Goal: Task Accomplishment & Management: Use online tool/utility

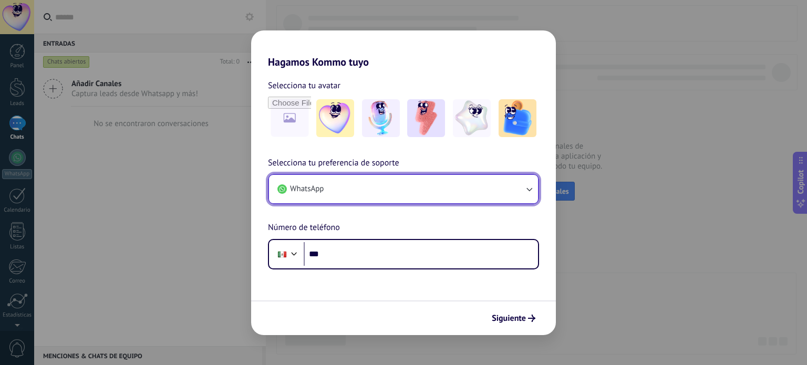
click at [395, 189] on button "WhatsApp" at bounding box center [403, 189] width 269 height 28
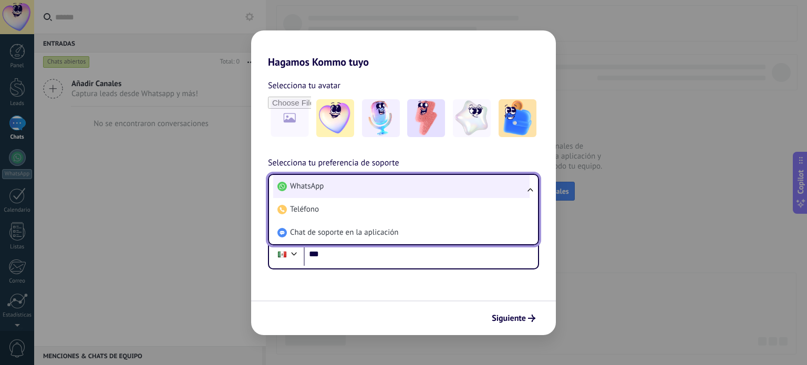
click at [389, 191] on li "WhatsApp" at bounding box center [401, 186] width 256 height 23
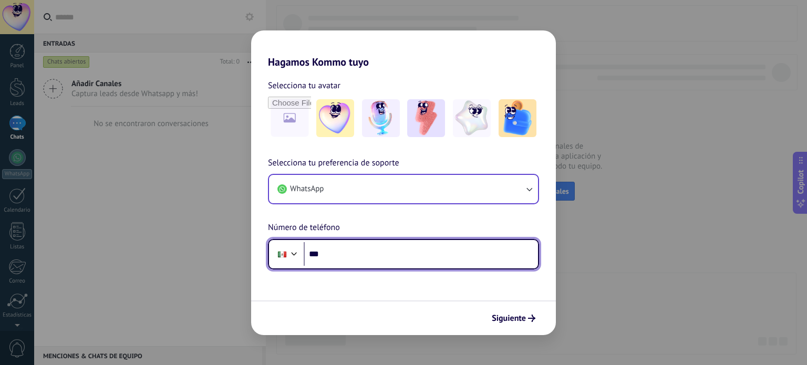
click at [388, 251] on input "***" at bounding box center [421, 254] width 234 height 24
type input "**********"
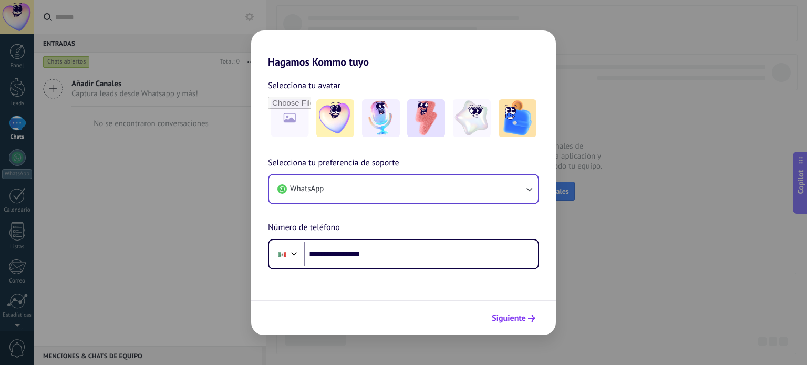
click at [509, 320] on span "Siguiente" at bounding box center [509, 318] width 34 height 7
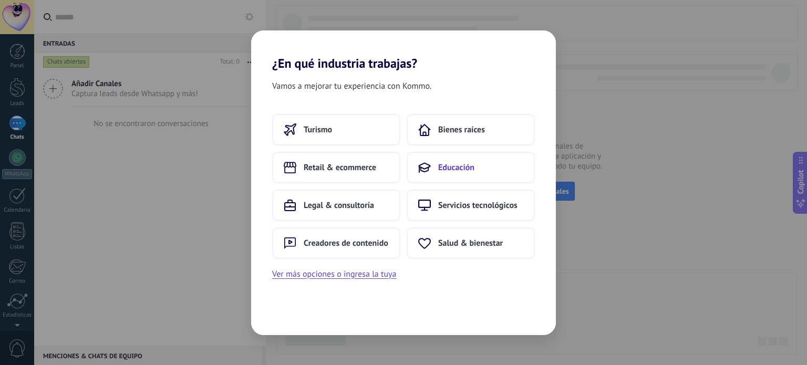
click at [443, 164] on span "Educación" at bounding box center [456, 167] width 36 height 11
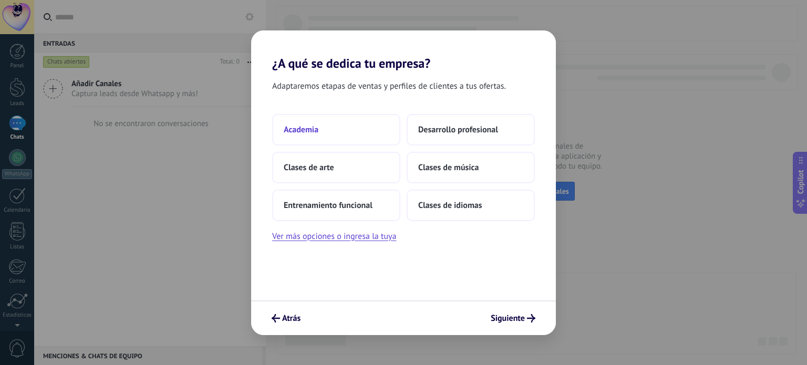
click at [321, 121] on button "Academia" at bounding box center [336, 130] width 128 height 32
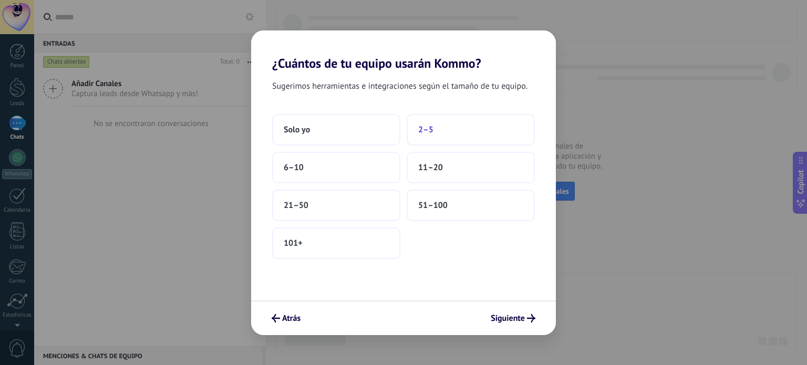
click at [431, 131] on span "2–5" at bounding box center [425, 129] width 15 height 11
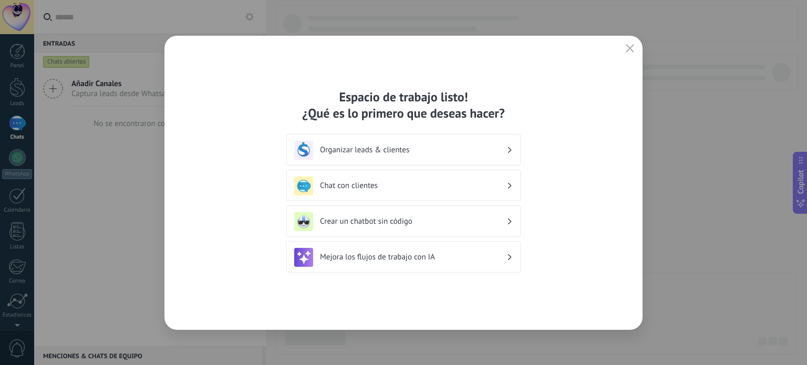
click at [505, 182] on h3 "Chat con clientes" at bounding box center [413, 186] width 186 height 10
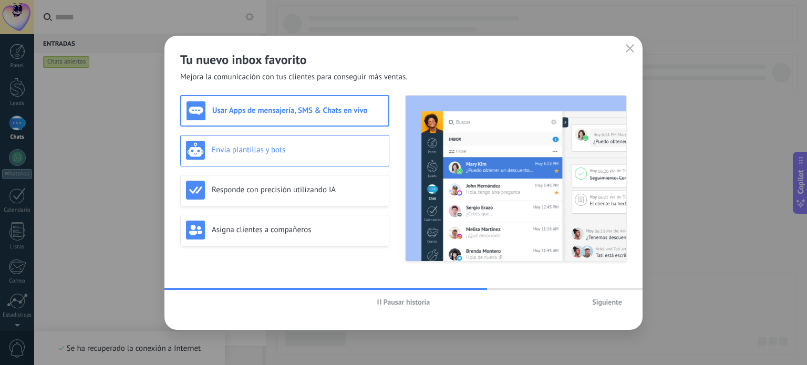
click at [276, 154] on h3 "Envía plantillas y bots" at bounding box center [298, 150] width 172 height 10
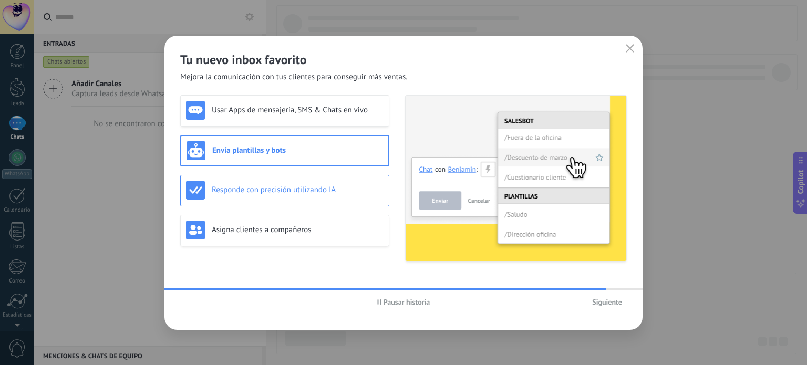
click at [287, 189] on h3 "Responde con precisión utilizando IA" at bounding box center [298, 190] width 172 height 10
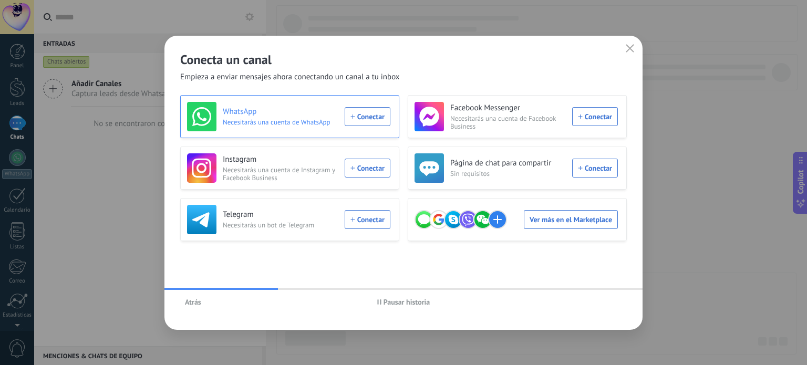
click at [359, 116] on div "WhatsApp Necesitarás una cuenta de WhatsApp Conectar" at bounding box center [288, 116] width 203 height 29
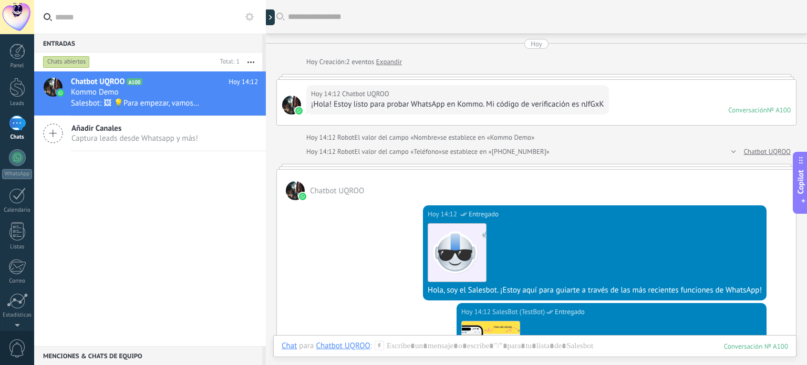
click at [72, 163] on div "Chatbot UQROO A100 [DATE] 14:12 Kommo Demo Salesbot: 🖼 💡Para empezar, vamos a a…" at bounding box center [150, 208] width 232 height 275
click at [20, 163] on div at bounding box center [17, 157] width 17 height 17
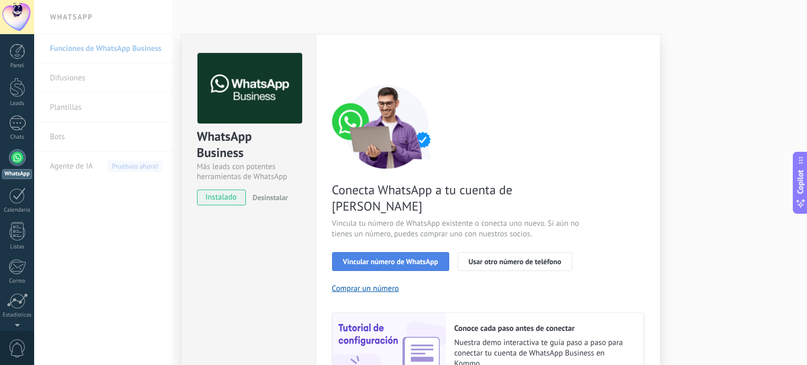
click at [389, 252] on button "Vincular número de WhatsApp" at bounding box center [390, 261] width 117 height 19
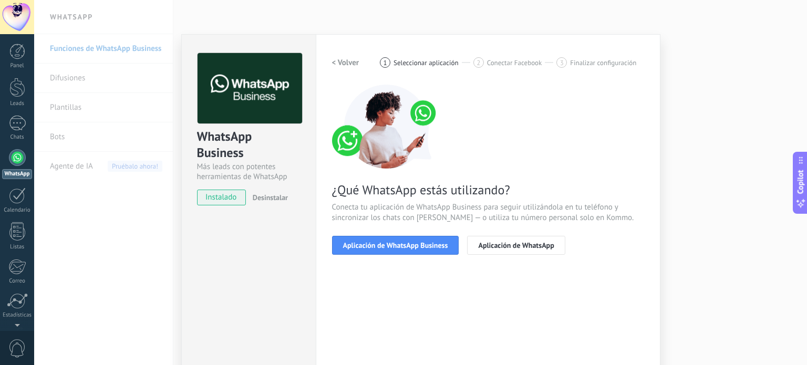
click at [389, 250] on button "Aplicación de WhatsApp Business" at bounding box center [395, 245] width 127 height 19
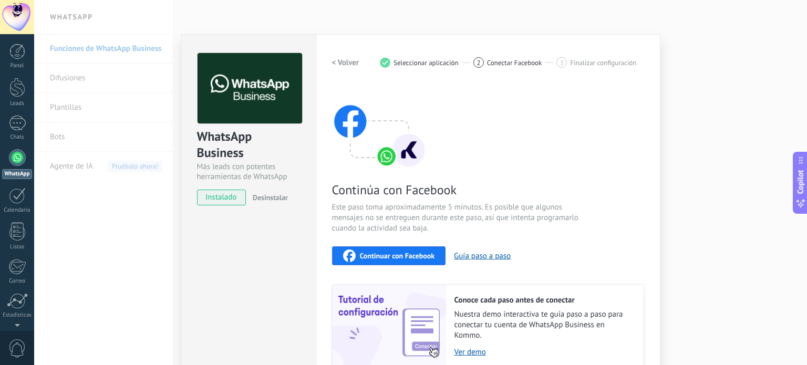
click at [390, 252] on span "Continuar con Facebook" at bounding box center [397, 255] width 75 height 7
click at [350, 68] on button "< Volver" at bounding box center [345, 62] width 27 height 19
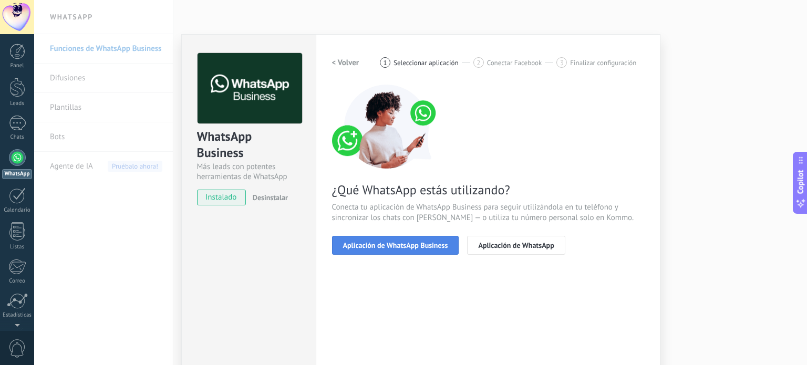
click at [434, 246] on span "Aplicación de WhatsApp Business" at bounding box center [395, 245] width 105 height 7
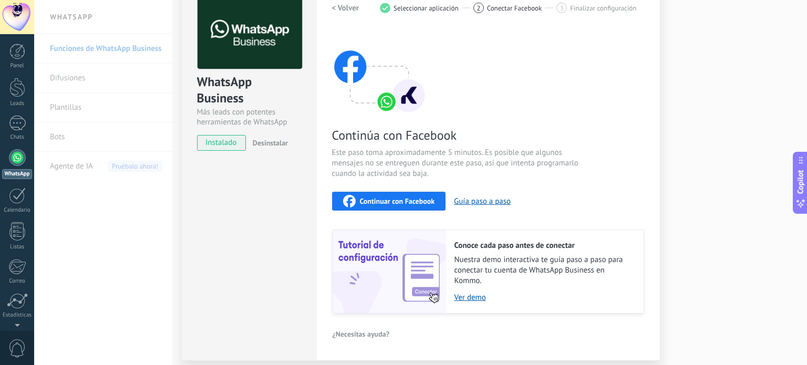
scroll to position [89, 0]
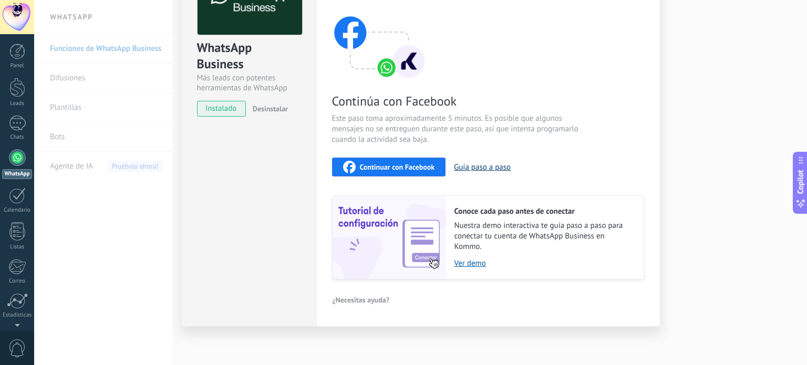
click at [473, 168] on button "Guía paso a paso" at bounding box center [482, 167] width 57 height 10
click at [178, 122] on div "WhatsApp Business Más leads con potentes herramientas de WhatsApp instalado Des…" at bounding box center [420, 182] width 773 height 365
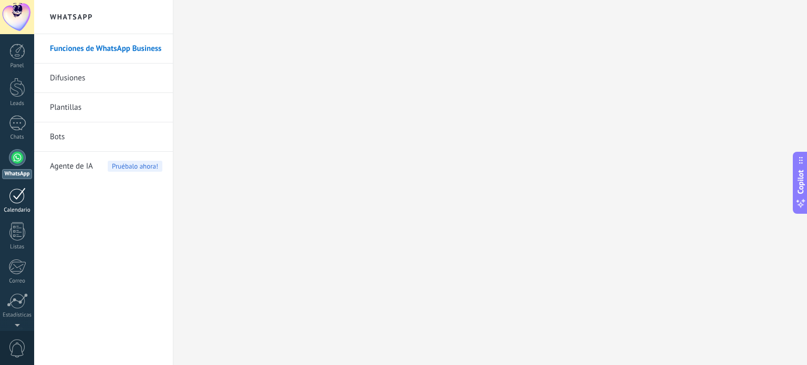
click at [11, 188] on div at bounding box center [17, 196] width 17 height 16
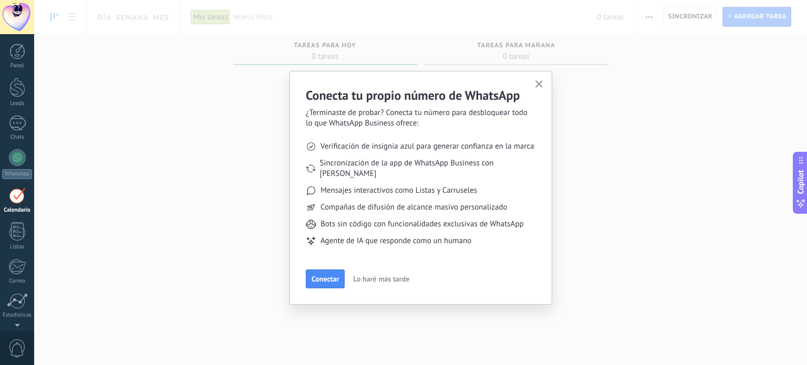
scroll to position [29, 0]
click at [325, 275] on span "Conectar" at bounding box center [324, 278] width 27 height 7
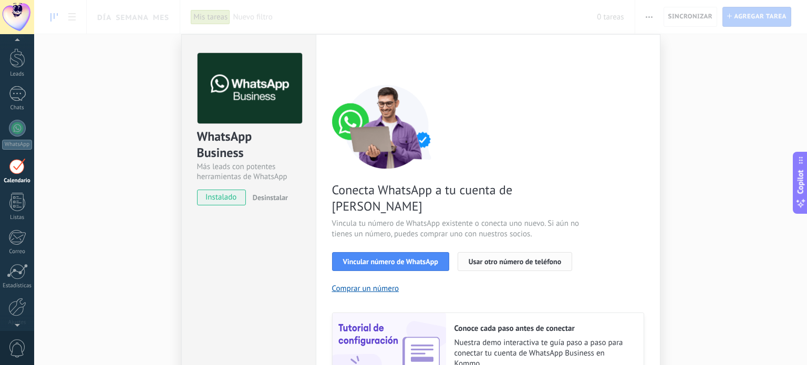
click at [489, 258] on span "Usar otro número de teléfono" at bounding box center [515, 261] width 92 height 7
click at [385, 258] on span "Vincular número de WhatsApp" at bounding box center [390, 261] width 95 height 7
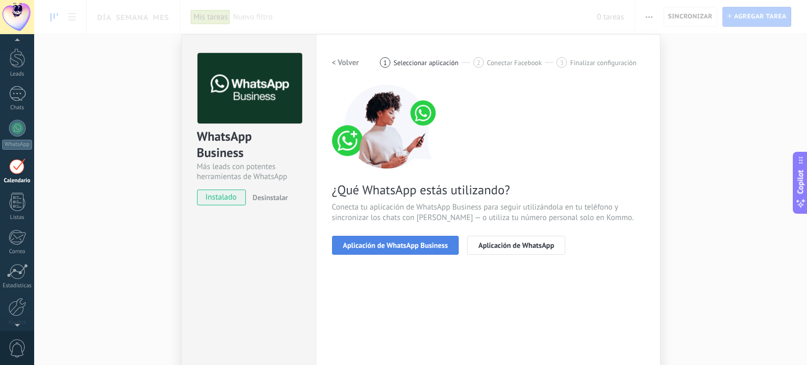
click at [424, 245] on span "Aplicación de WhatsApp Business" at bounding box center [395, 245] width 105 height 7
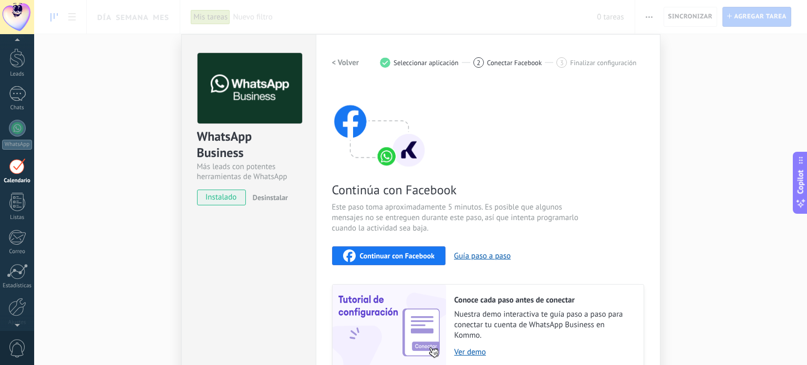
click at [410, 254] on span "Continuar con Facebook" at bounding box center [397, 255] width 75 height 7
click at [31, 92] on link "1 Chats" at bounding box center [17, 98] width 34 height 25
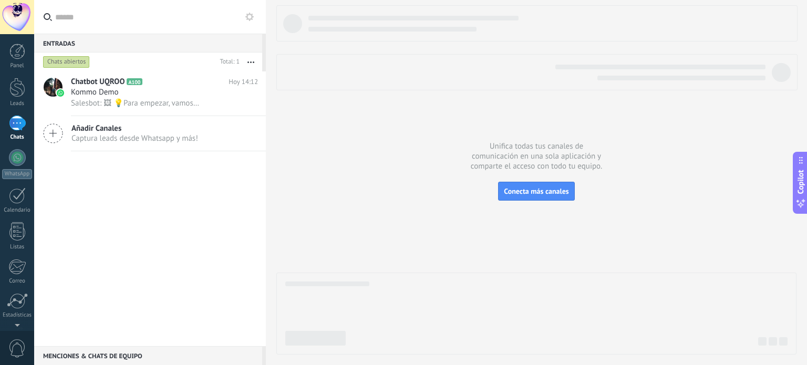
click at [115, 139] on span "Captura leads desde Whatsapp y más!" at bounding box center [134, 138] width 127 height 10
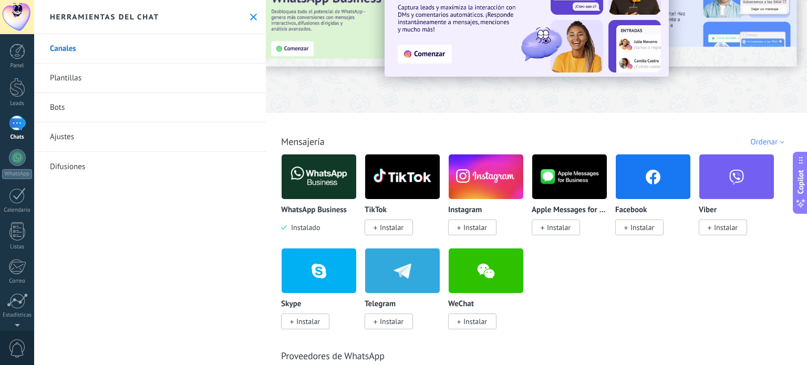
scroll to position [61, 0]
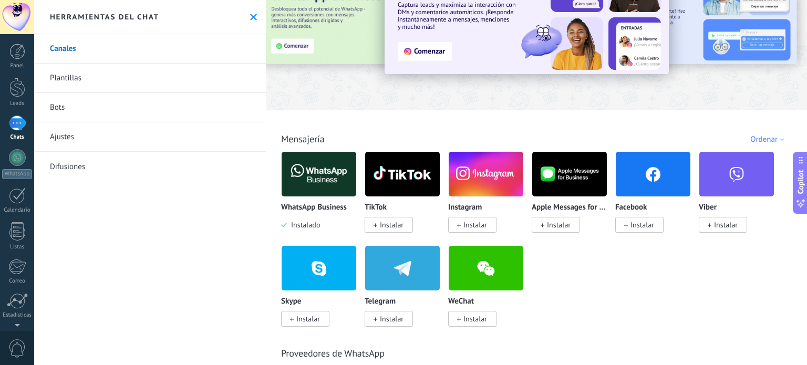
click at [315, 186] on img at bounding box center [319, 174] width 75 height 51
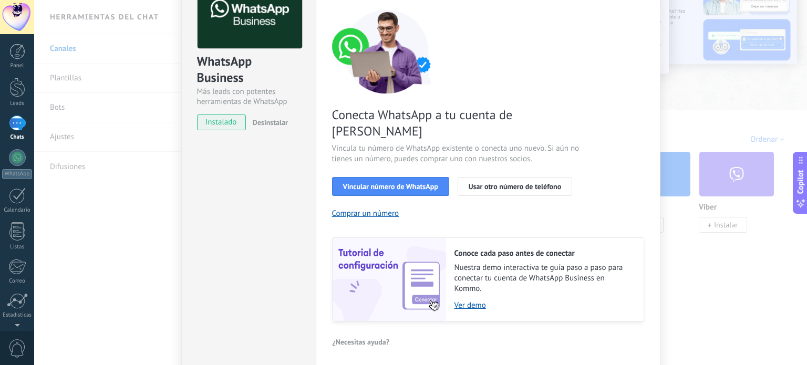
scroll to position [76, 0]
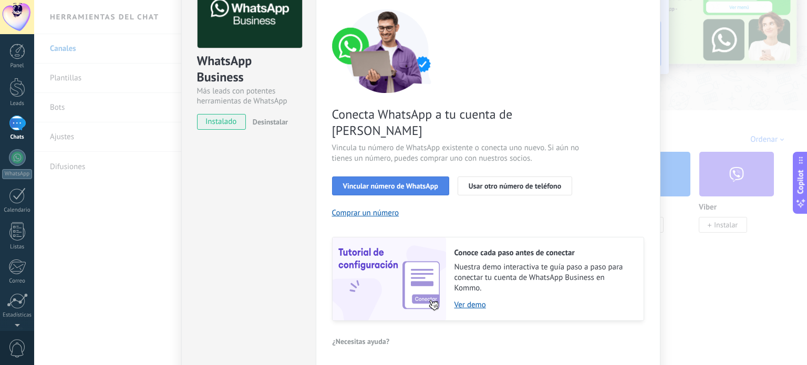
click at [413, 176] on button "Vincular número de WhatsApp" at bounding box center [390, 185] width 117 height 19
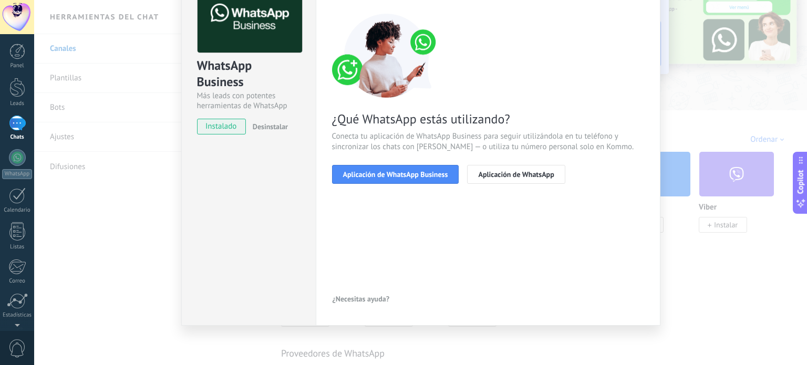
scroll to position [70, 0]
click at [411, 177] on span "Aplicación de WhatsApp Business" at bounding box center [395, 174] width 105 height 7
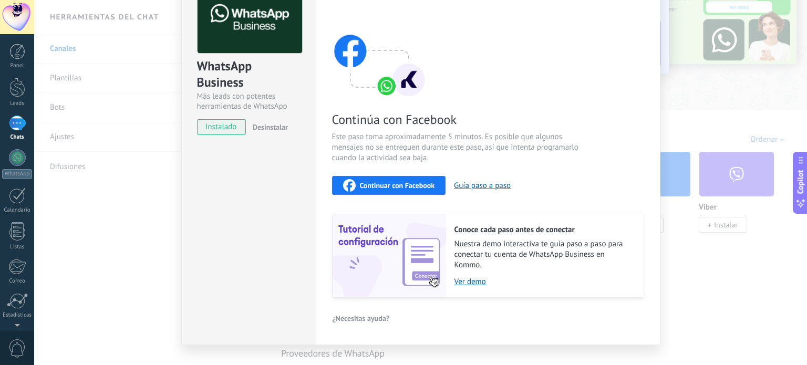
click at [408, 182] on span "Continuar con Facebook" at bounding box center [397, 185] width 75 height 7
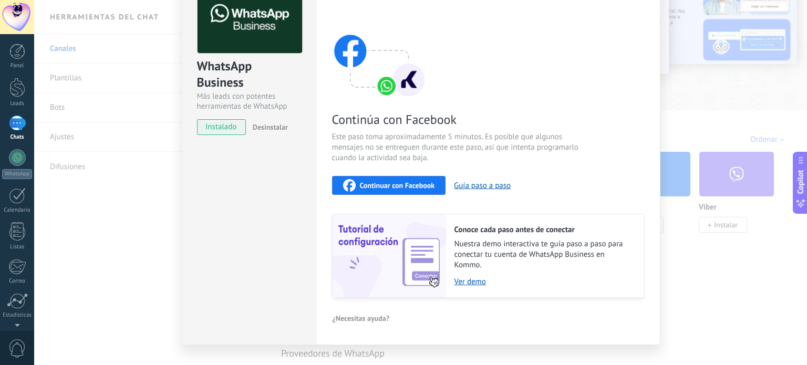
click at [395, 191] on div "Continuar con Facebook" at bounding box center [389, 185] width 92 height 13
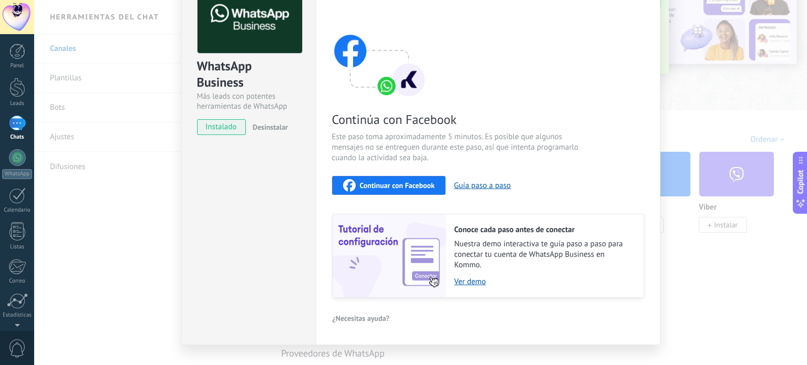
click at [406, 182] on span "Continuar con Facebook" at bounding box center [397, 185] width 75 height 7
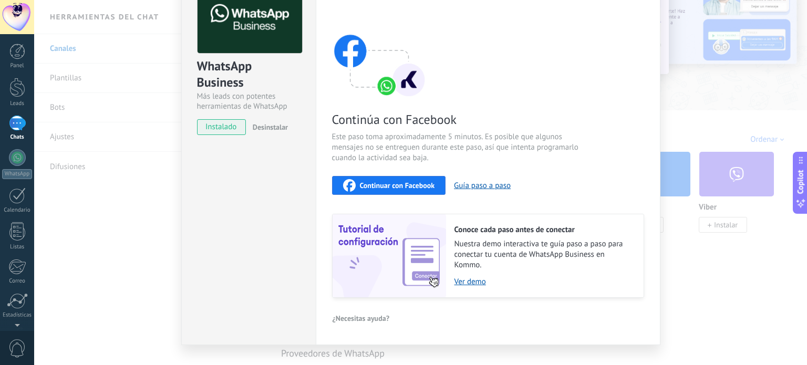
click at [150, 168] on div "WhatsApp Business Más leads con potentes herramientas de WhatsApp instalado Des…" at bounding box center [420, 182] width 773 height 365
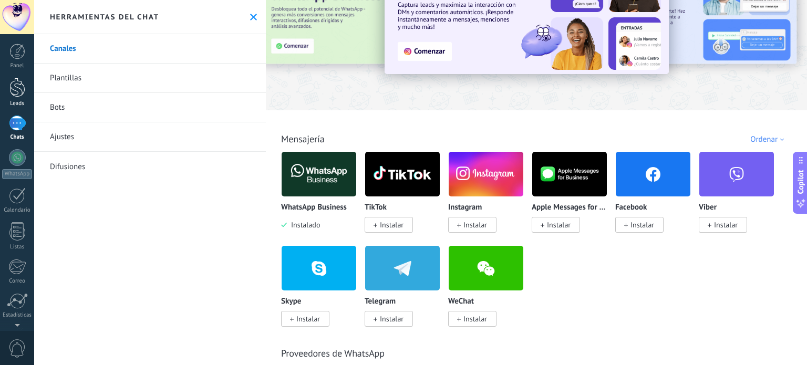
scroll to position [0, 0]
click at [17, 91] on div at bounding box center [17, 87] width 16 height 19
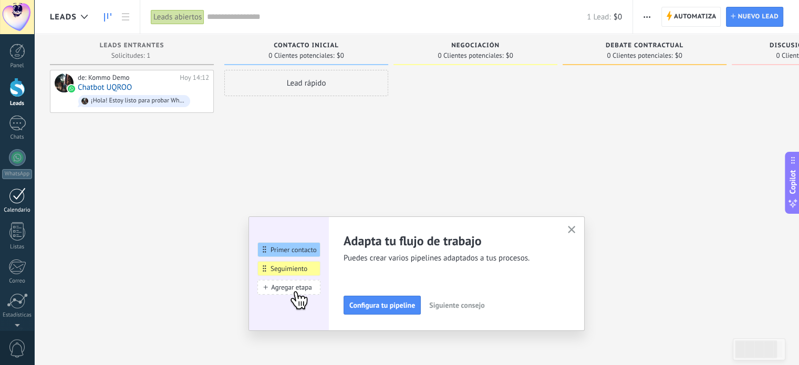
click at [13, 207] on div "Calendario" at bounding box center [17, 210] width 30 height 7
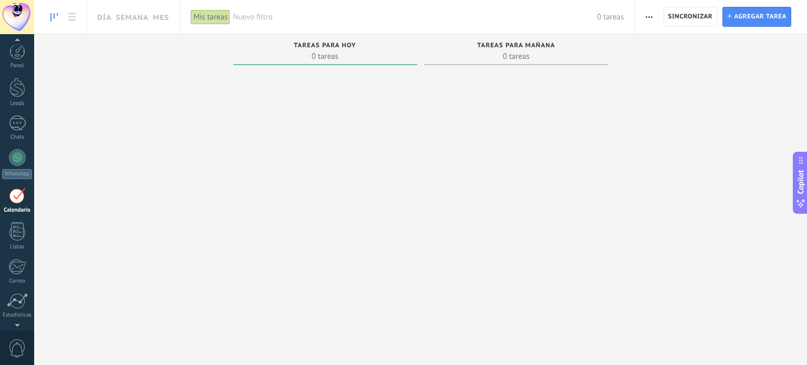
scroll to position [29, 0]
click at [27, 126] on link "WhatsApp" at bounding box center [17, 135] width 34 height 30
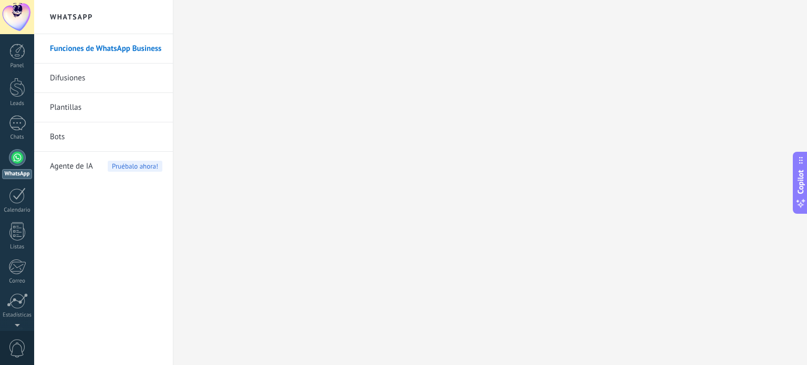
click at [78, 140] on link "Bots" at bounding box center [106, 136] width 112 height 29
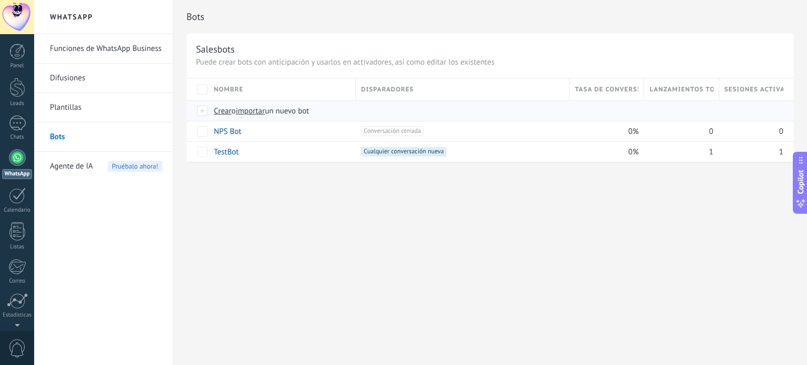
click at [221, 111] on span "Crear" at bounding box center [223, 111] width 18 height 10
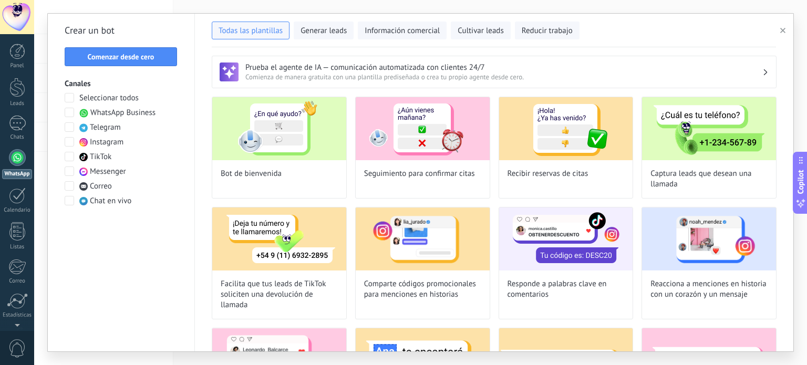
click at [65, 114] on span at bounding box center [69, 112] width 9 height 9
